Goal: Navigation & Orientation: Find specific page/section

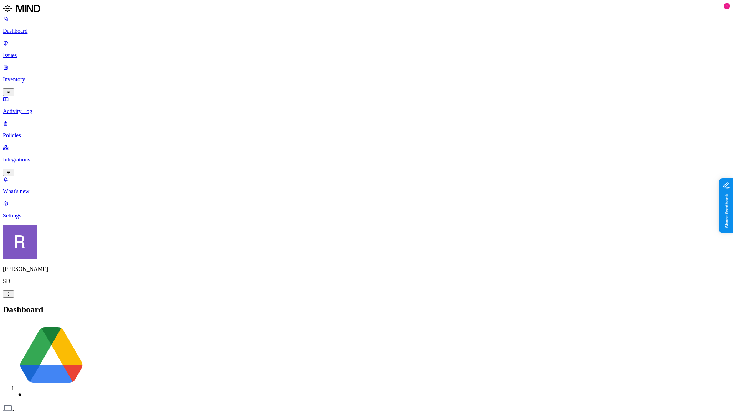
click at [0, 0] on slot "[PERSON_NAME]" at bounding box center [0, 0] width 0 height 0
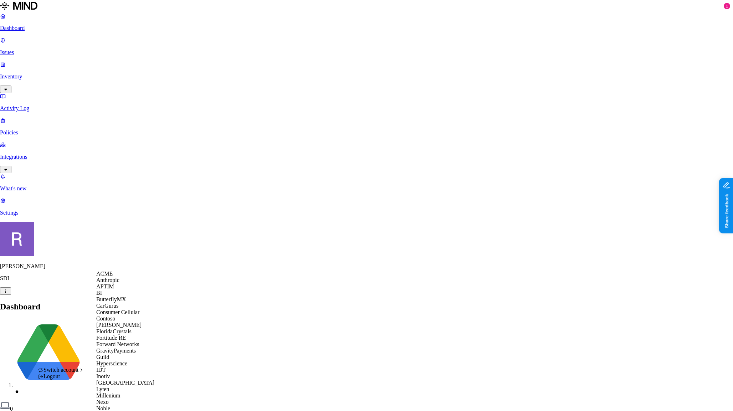
scroll to position [311, 0]
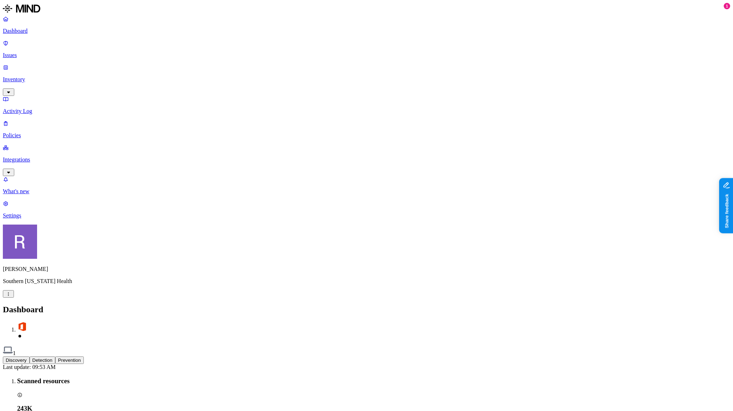
click at [31, 156] on p "Integrations" at bounding box center [366, 159] width 727 height 6
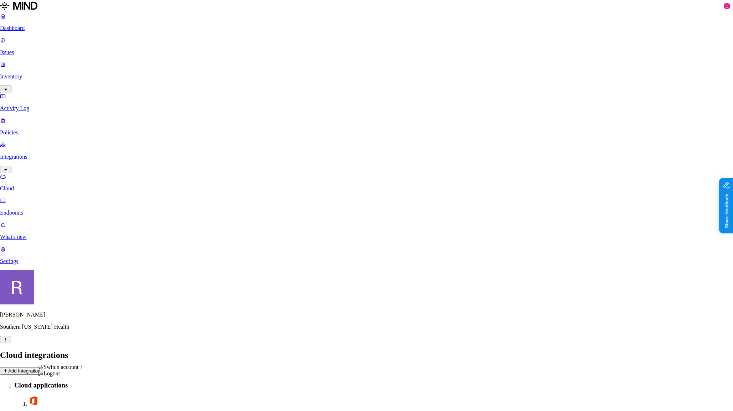
click at [70, 397] on html "Dashboard Issues Inventory Activity Log Policies Integrations Cloud Endpoints W…" at bounding box center [366, 225] width 733 height 451
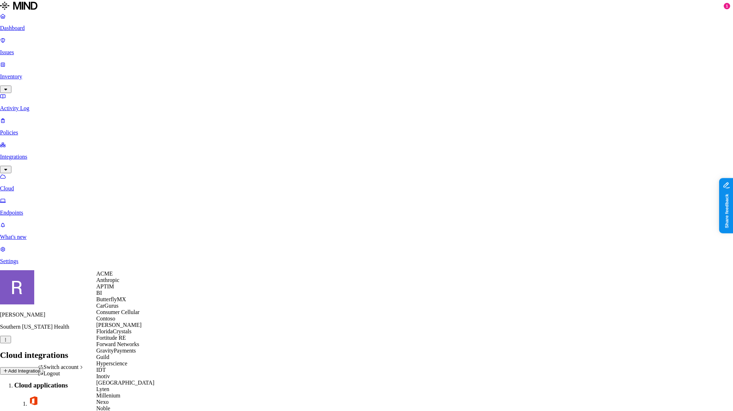
scroll to position [336, 0]
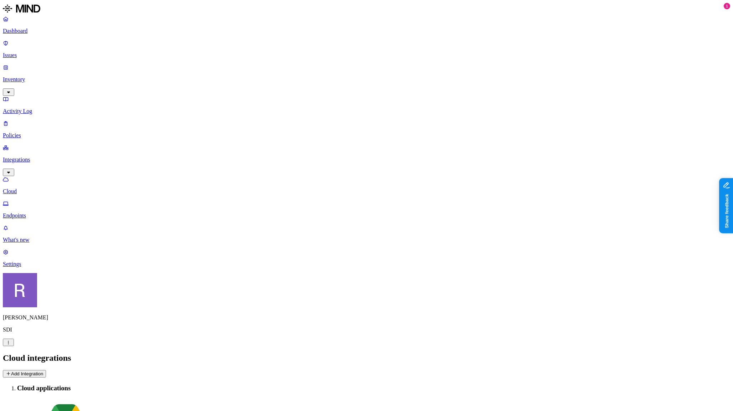
click at [31, 34] on p "Dashboard" at bounding box center [366, 31] width 727 height 6
